Goal: Task Accomplishment & Management: Manage account settings

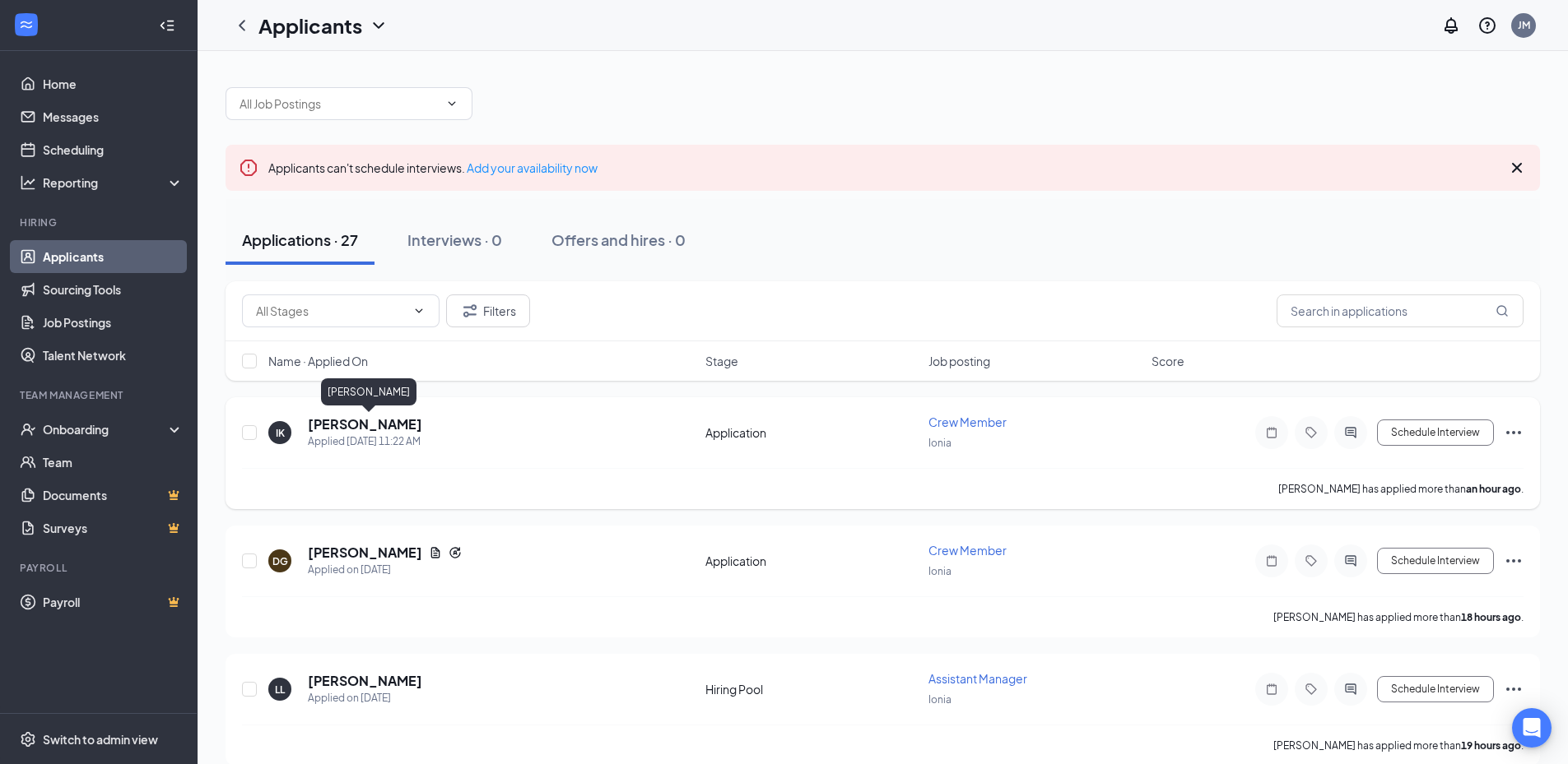
click at [422, 424] on h5 "[PERSON_NAME]" at bounding box center [364, 424] width 114 height 18
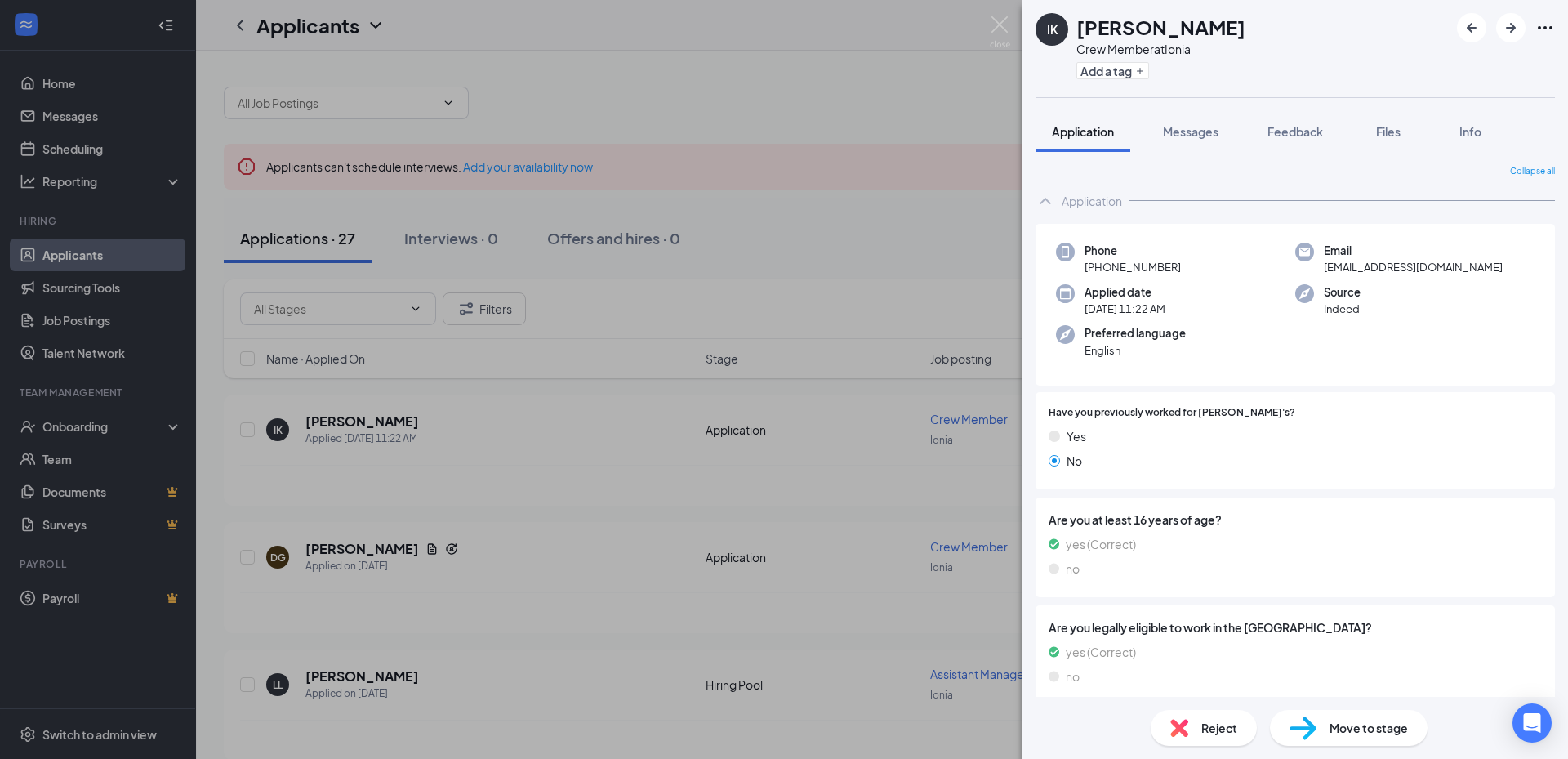
click at [946, 210] on div "IK Isabella Kelly-Meyers Crew Member at Ionia Add a tag Application Messages Fe…" at bounding box center [784, 379] width 1568 height 759
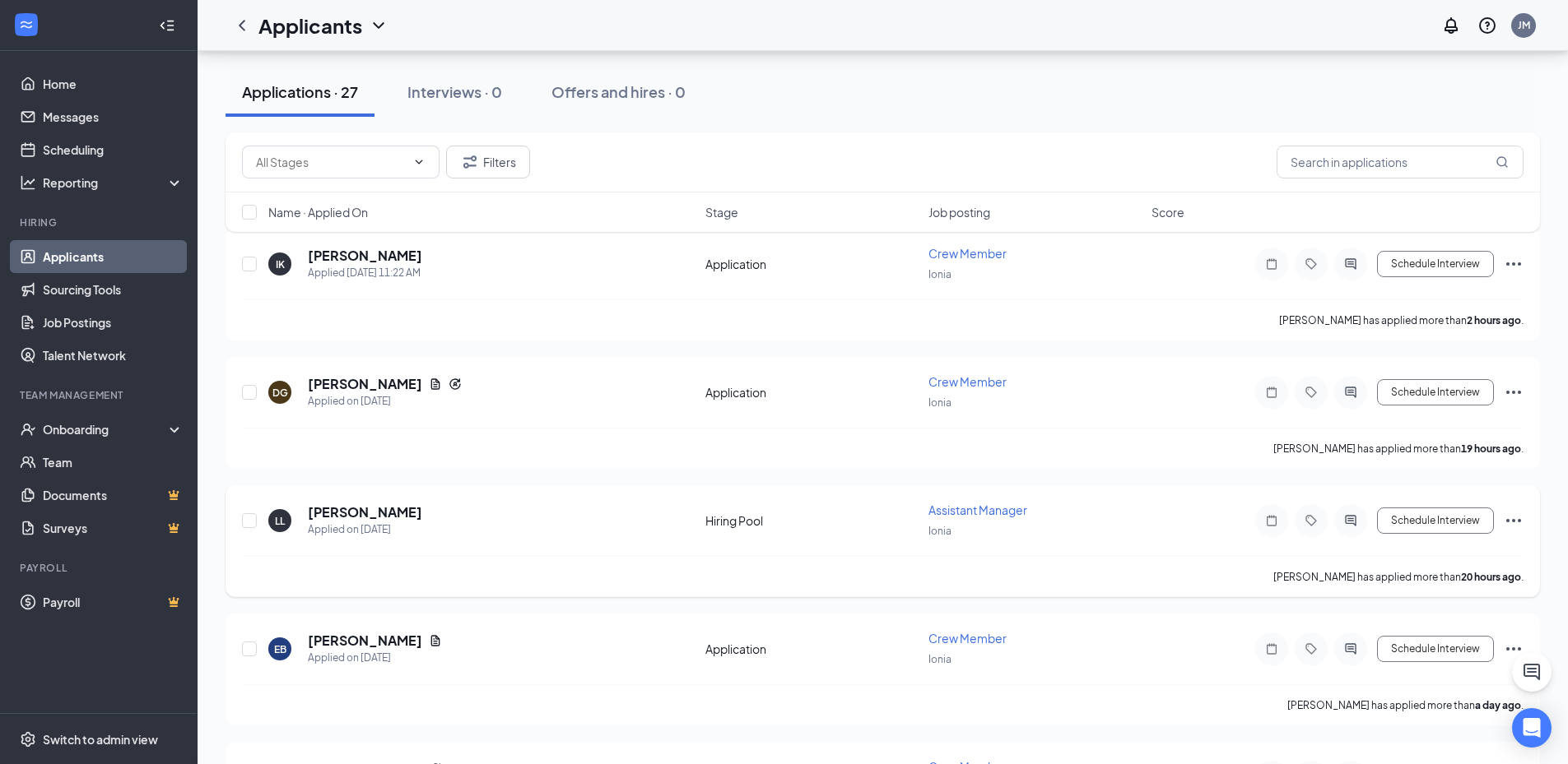
scroll to position [165, 0]
click at [1521, 29] on div "JM" at bounding box center [1523, 25] width 12 height 14
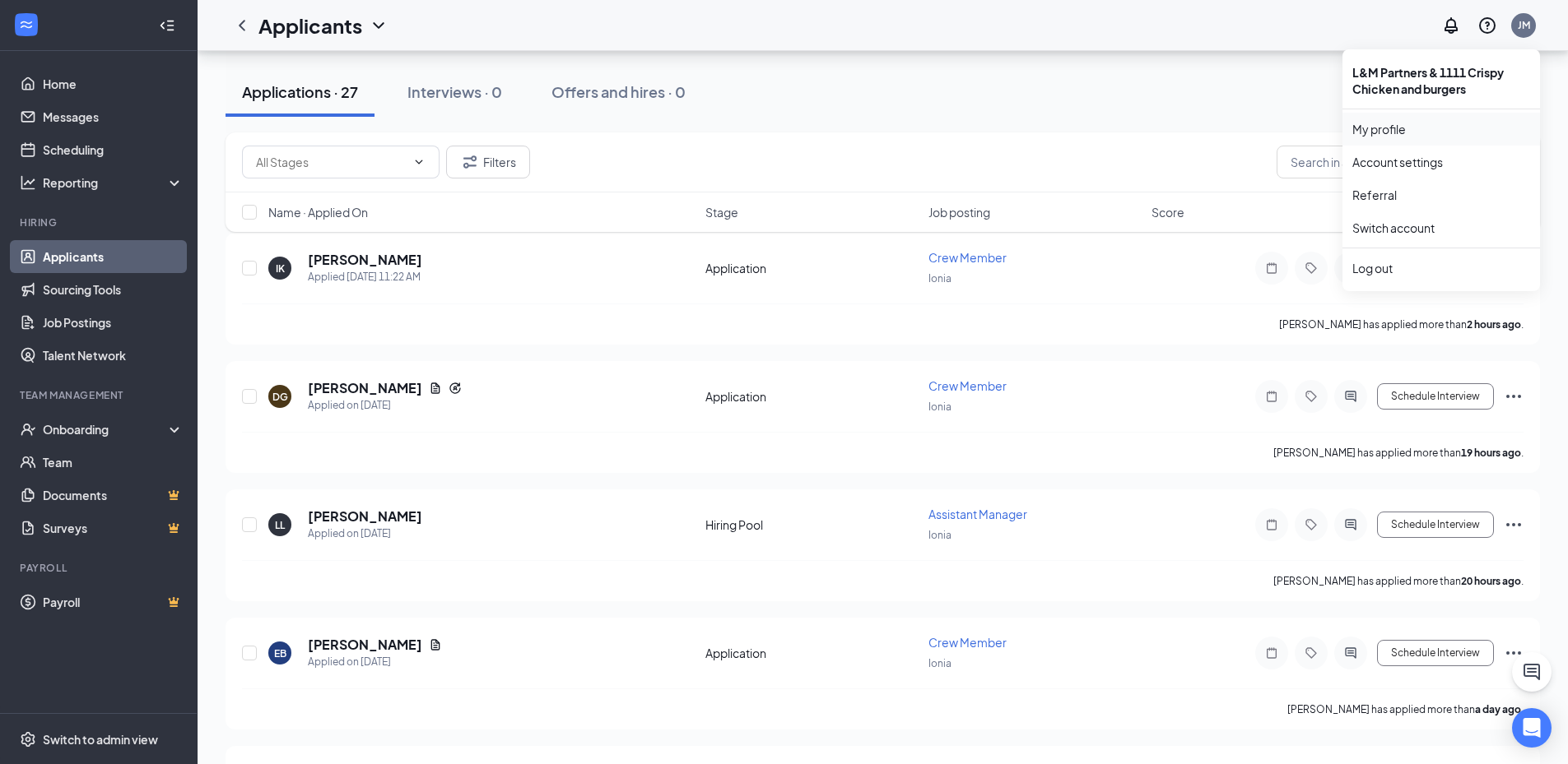
click at [1394, 127] on link "My profile" at bounding box center [1440, 128] width 177 height 16
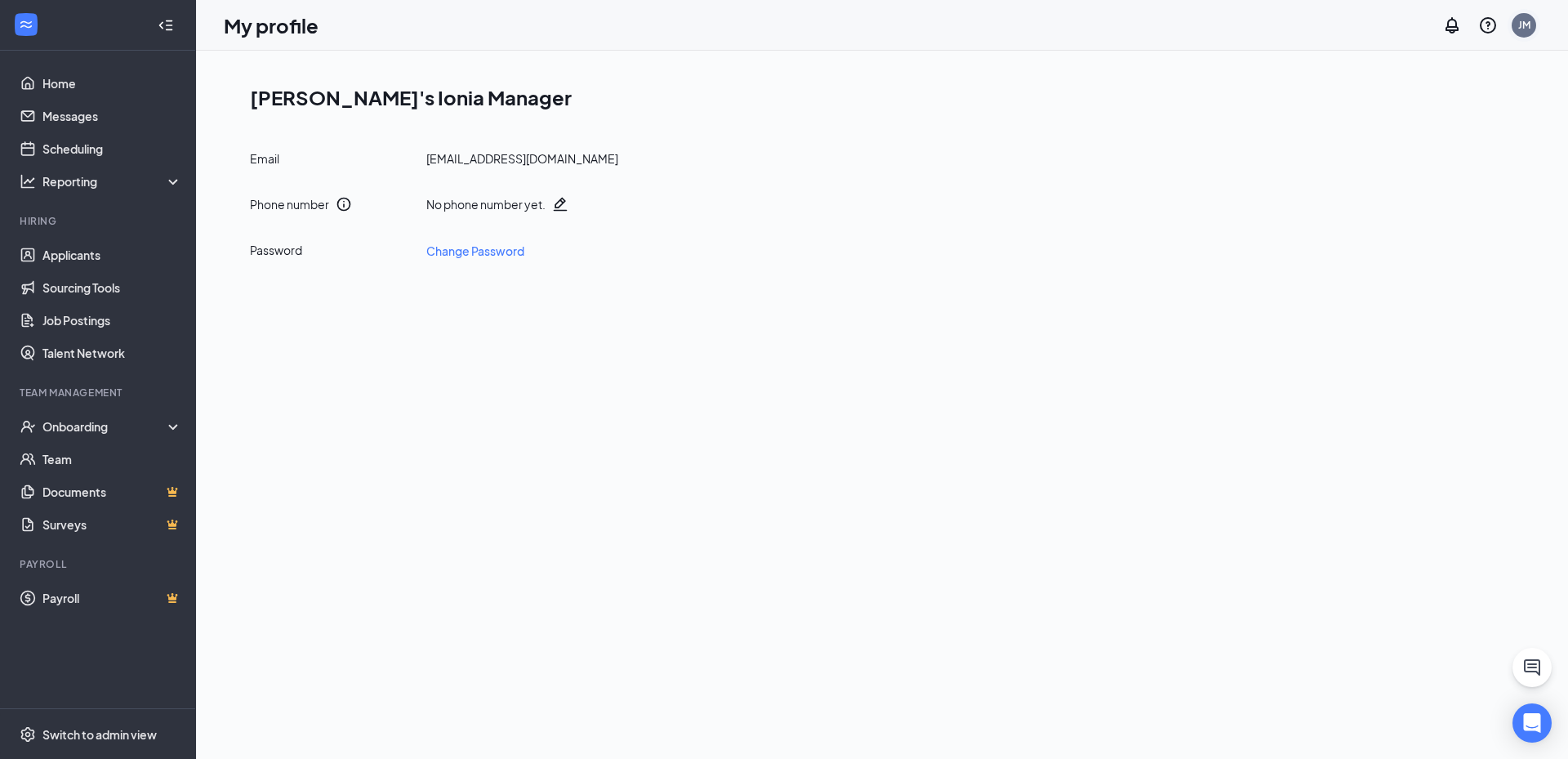
click at [1524, 26] on div "JM" at bounding box center [1524, 25] width 12 height 14
click at [1432, 164] on link "Account settings" at bounding box center [1442, 160] width 176 height 16
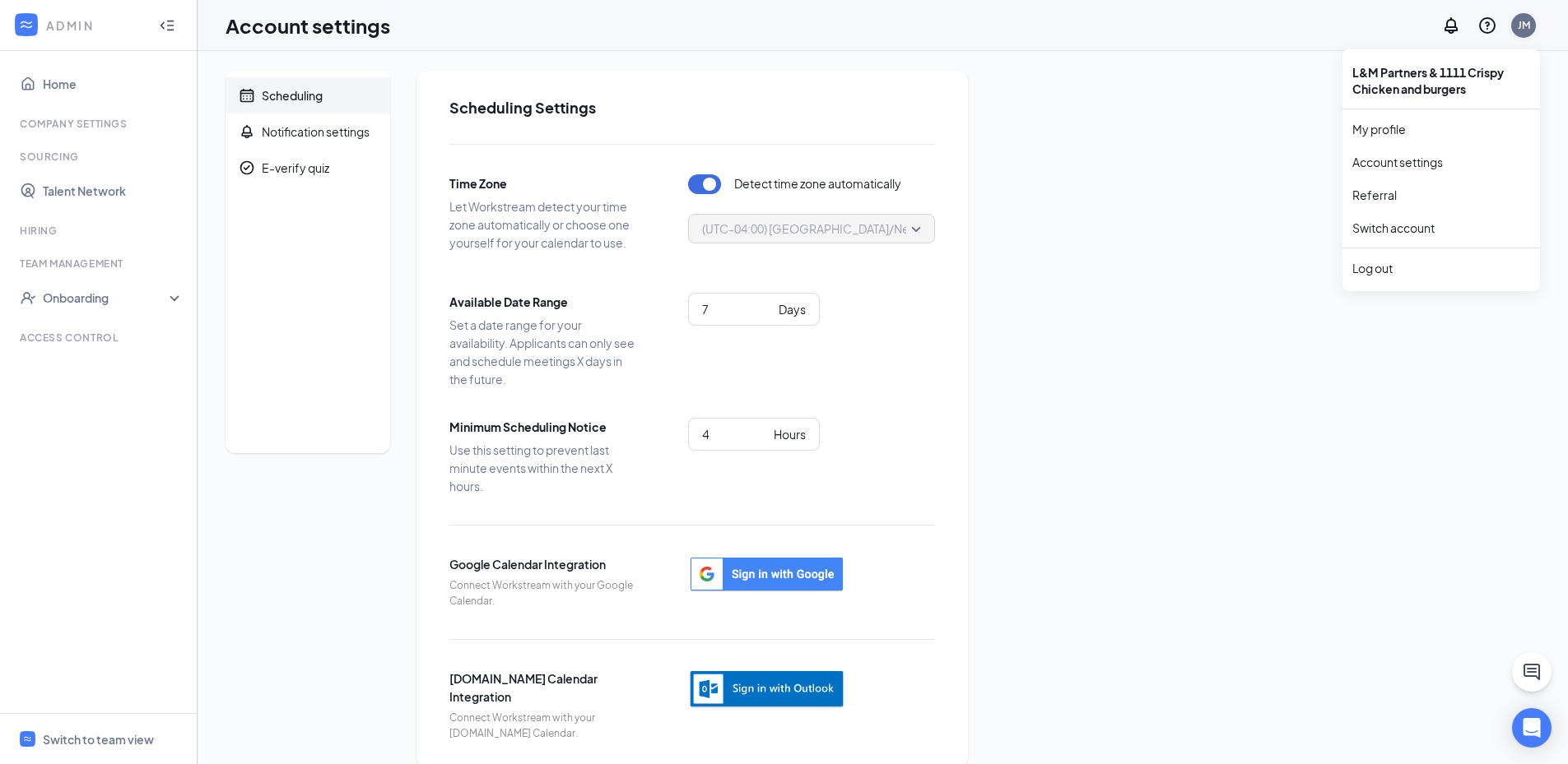
click at [1531, 16] on div "JM" at bounding box center [1523, 26] width 25 height 25
drag, startPoint x: 1517, startPoint y: 27, endPoint x: 1503, endPoint y: 102, distance: 76.3
click at [1517, 30] on div "JM" at bounding box center [1523, 25] width 12 height 14
click at [1435, 229] on link "Switch account" at bounding box center [1393, 227] width 82 height 14
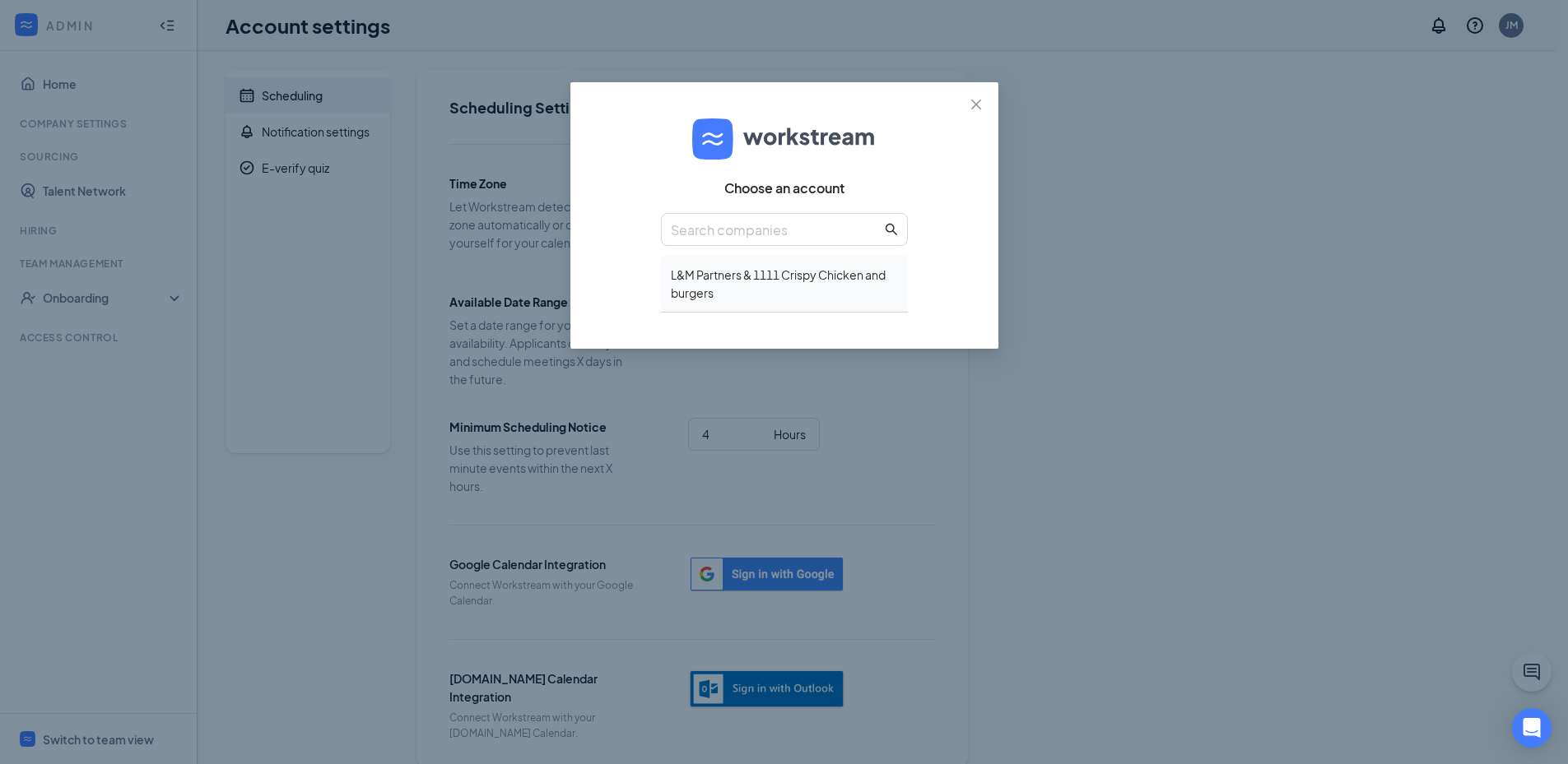
click at [780, 303] on div "L&M Partners & 1111 Crispy Chicken and burgers" at bounding box center [784, 284] width 246 height 57
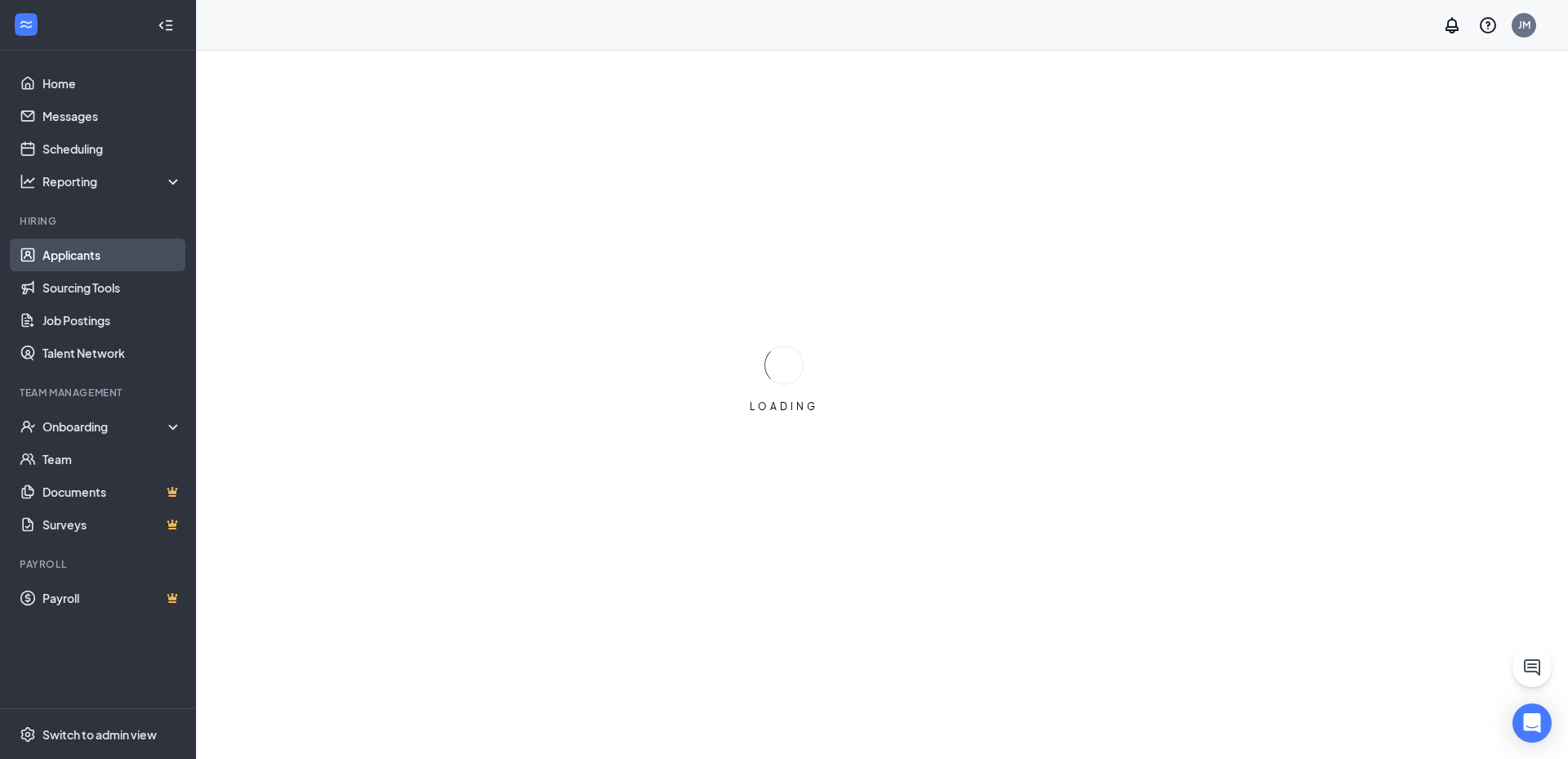
click at [150, 250] on link "Applicants" at bounding box center [112, 255] width 140 height 32
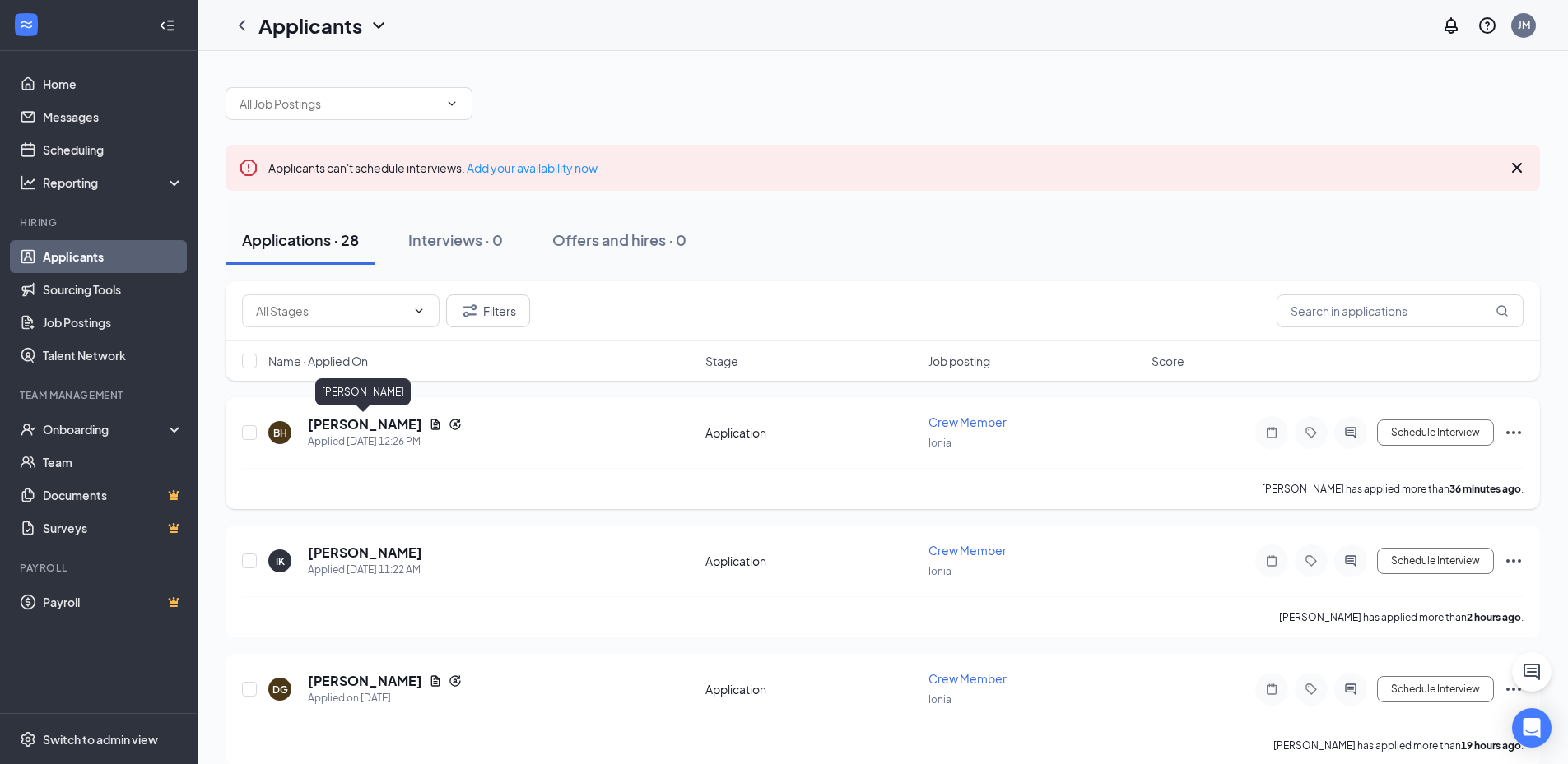
click at [386, 415] on h5 "[PERSON_NAME]" at bounding box center [364, 424] width 114 height 18
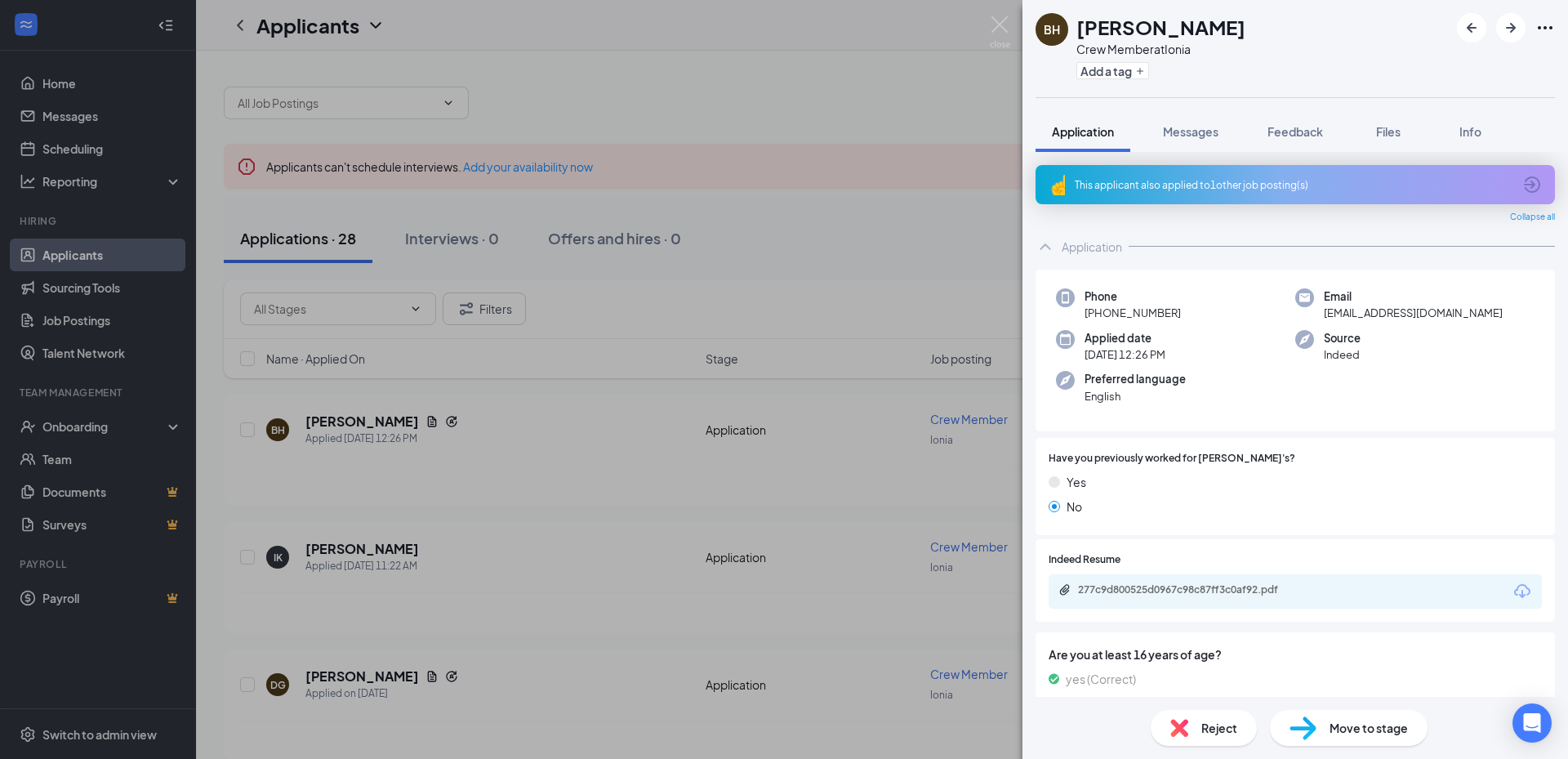
click at [1141, 181] on div "This applicant also applied to 1 other job posting(s)" at bounding box center [1294, 185] width 438 height 14
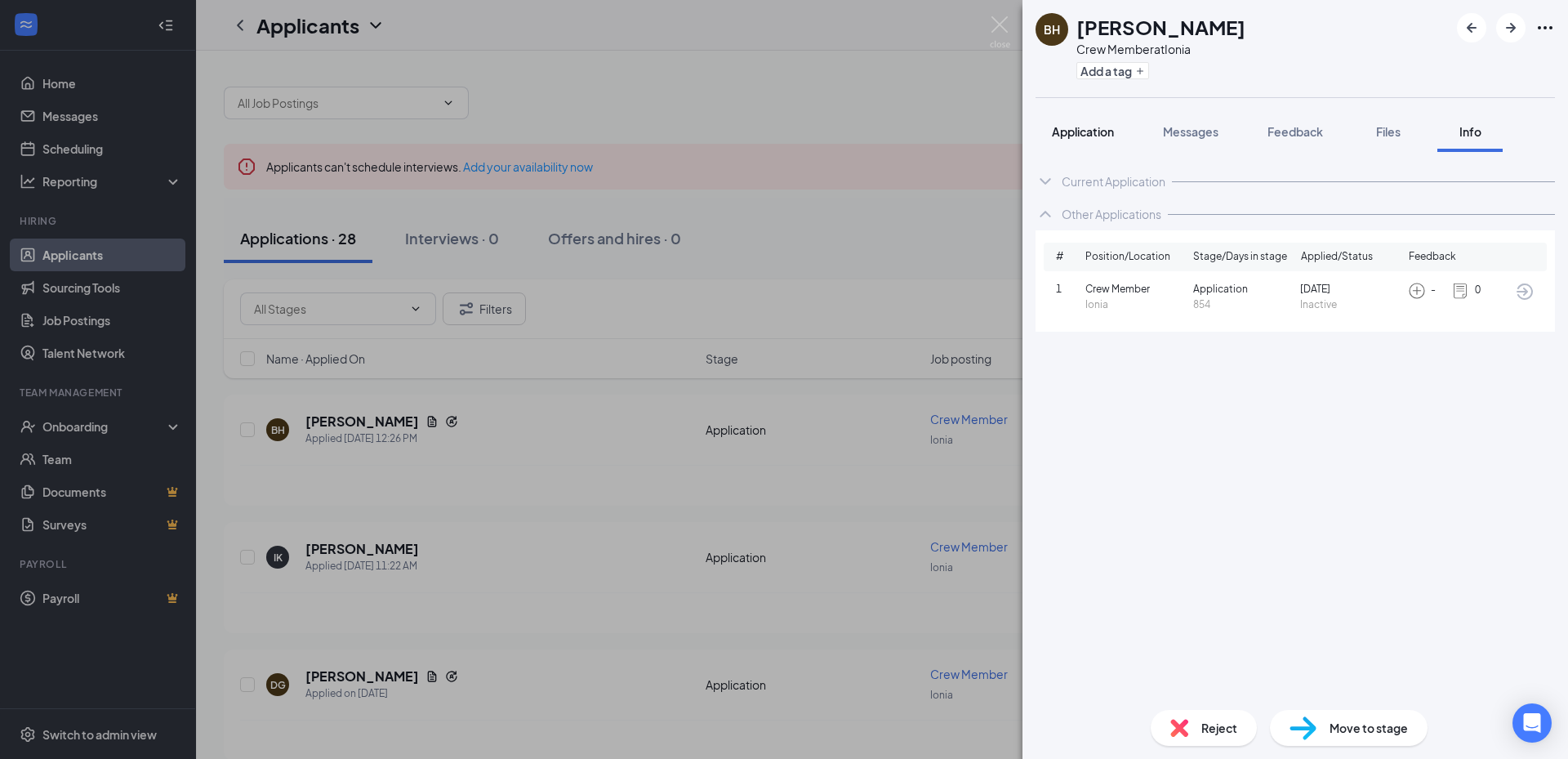
click at [1104, 127] on span "Application" at bounding box center [1082, 130] width 62 height 14
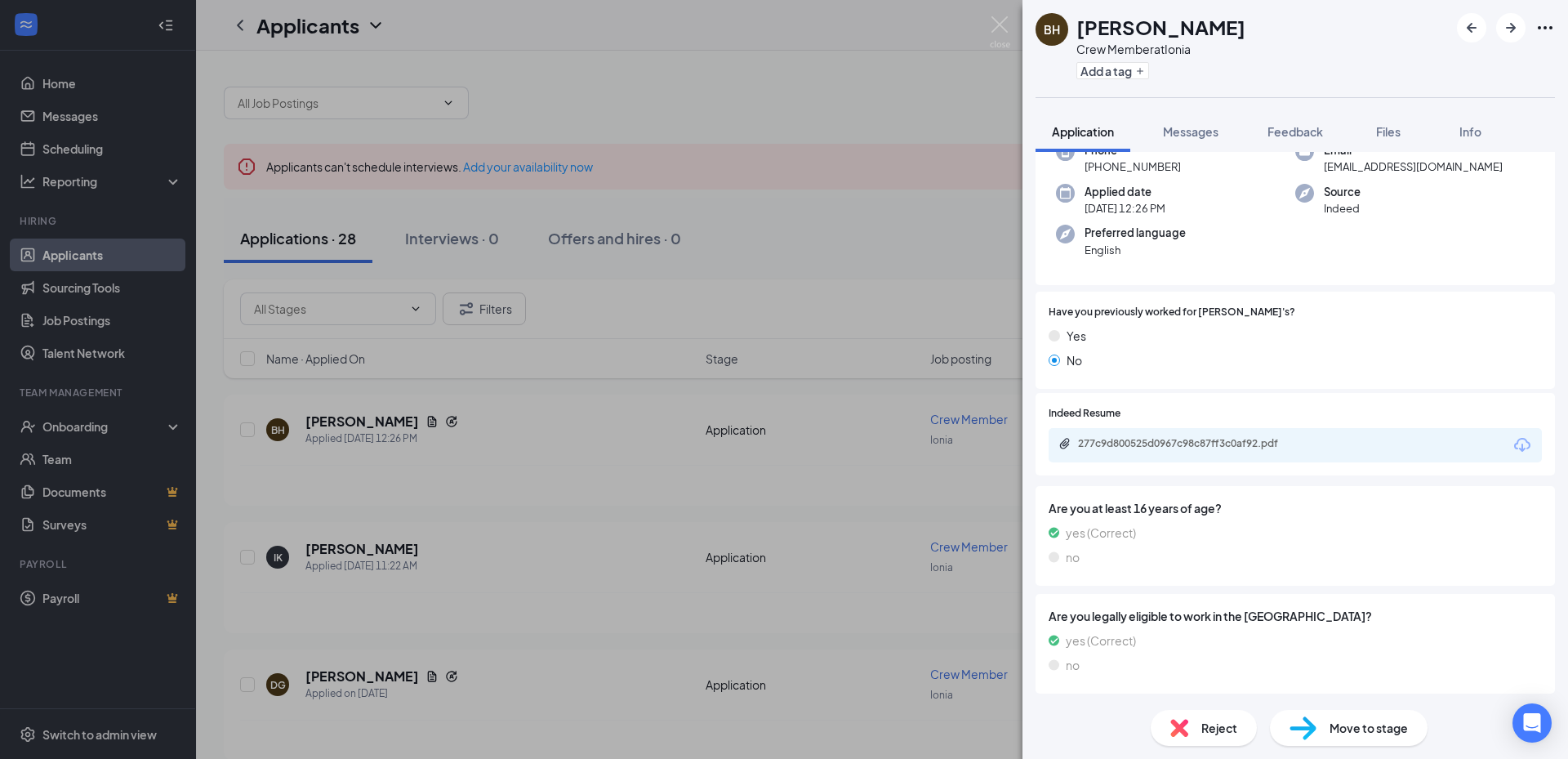
scroll to position [147, 0]
click at [1199, 443] on div "277c9d800525d0967c98c87ff3c0af92.pdf" at bounding box center [1193, 443] width 228 height 13
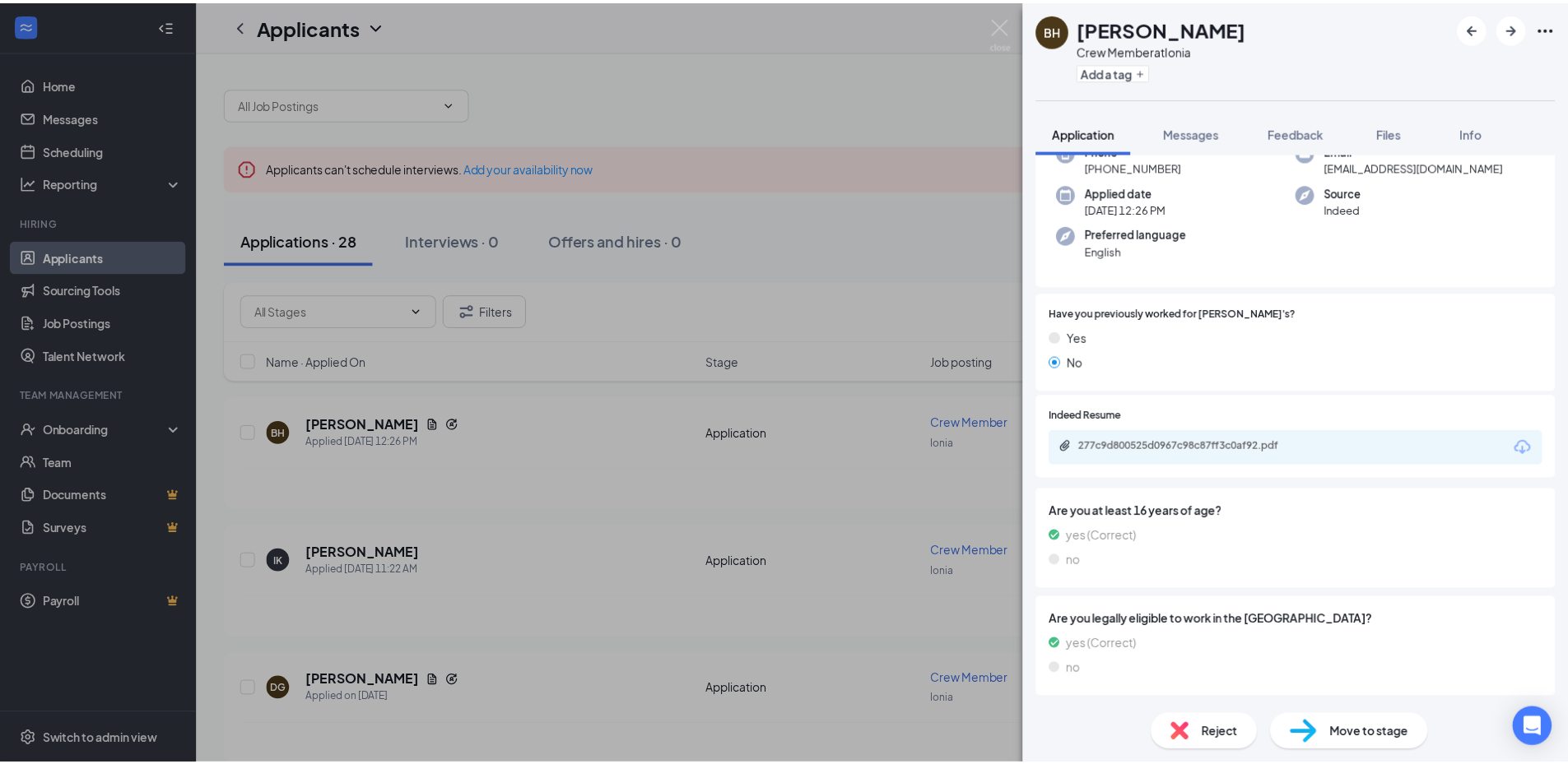
scroll to position [142, 0]
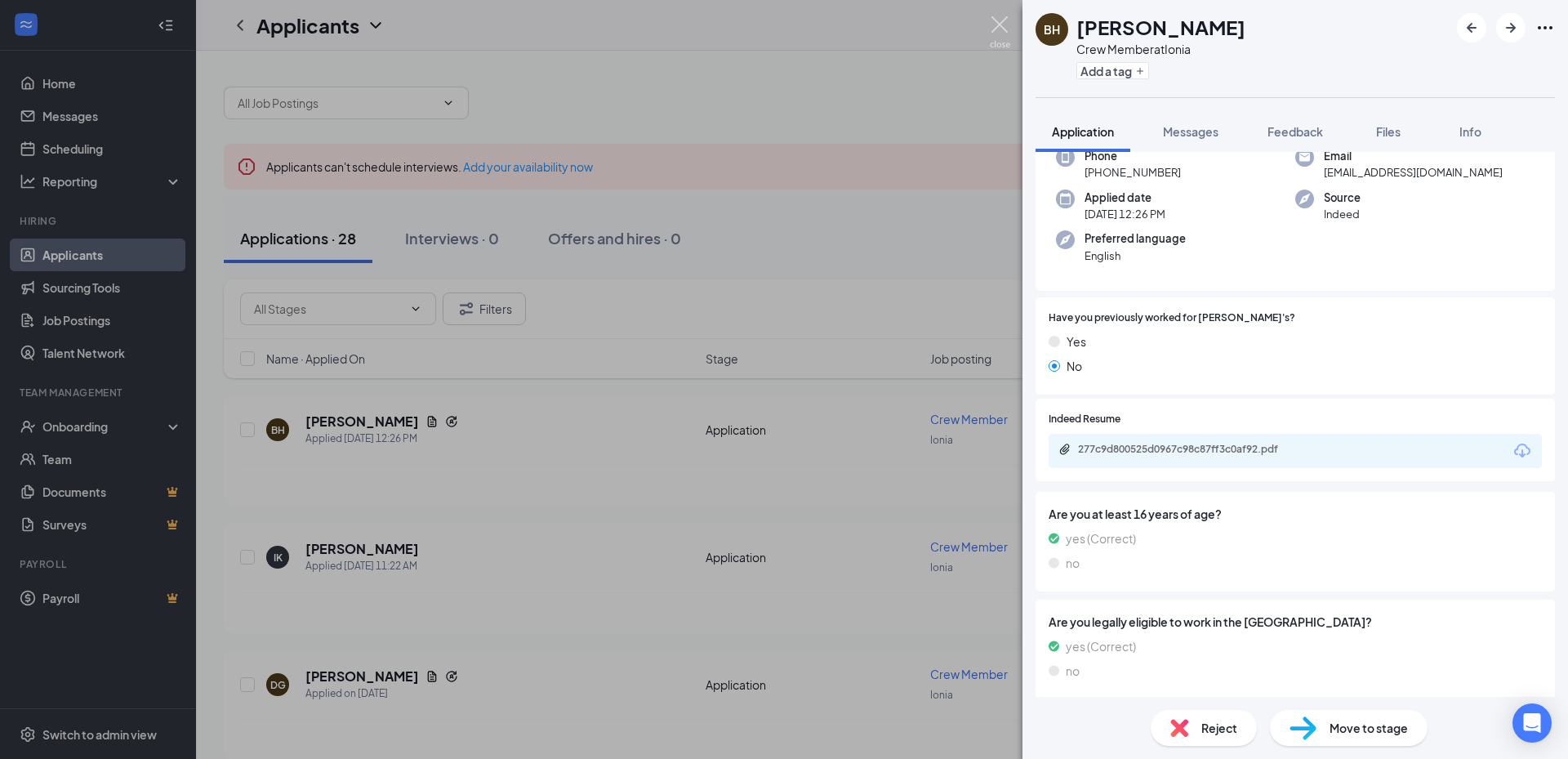
click at [998, 22] on img at bounding box center [1000, 31] width 20 height 31
